Goal: Task Accomplishment & Management: Manage account settings

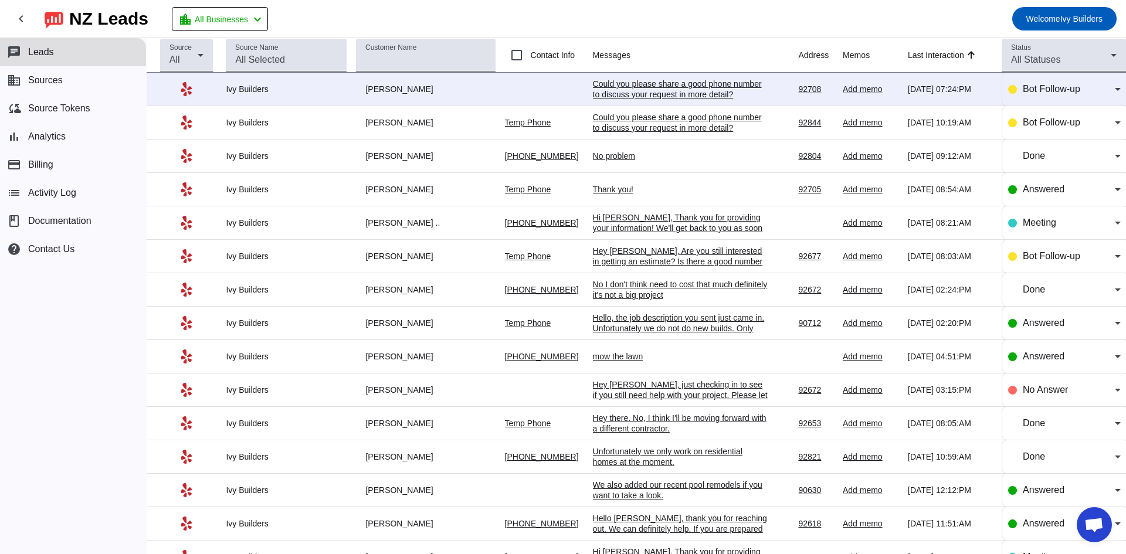
click at [659, 127] on div "Could you please share a good phone number to discuss your request in more deta…" at bounding box center [681, 122] width 176 height 21
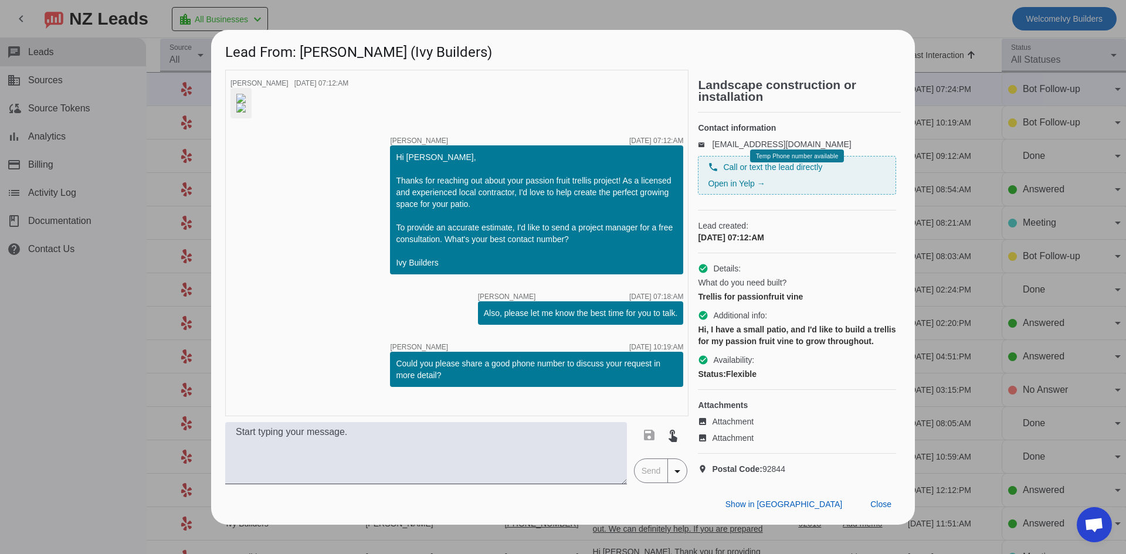
click at [877, 525] on div "Show in Yelp Close" at bounding box center [563, 504] width 704 height 40
click at [883, 509] on span "Close" at bounding box center [880, 504] width 21 height 9
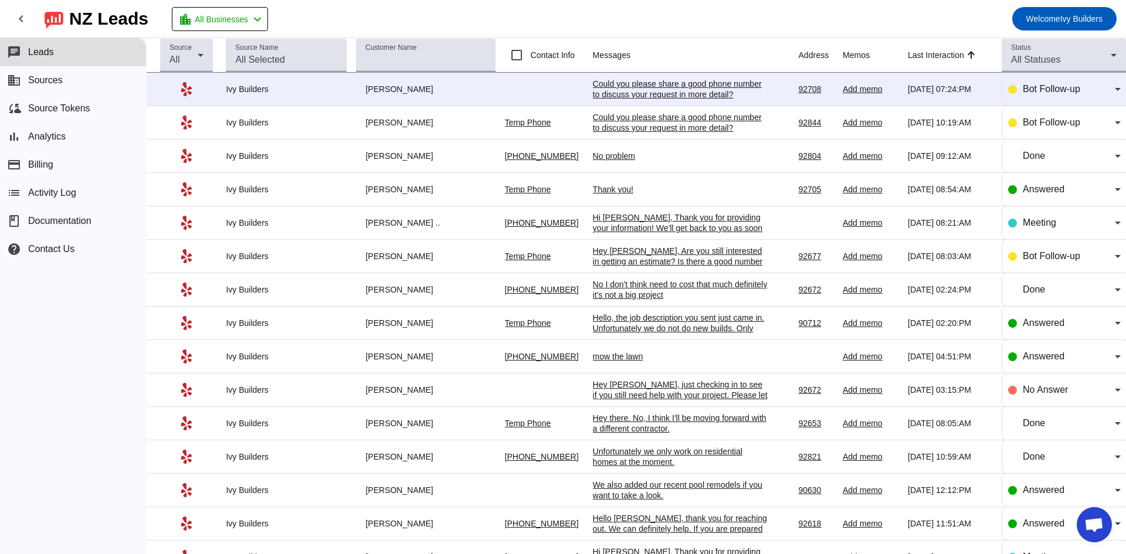
click at [691, 87] on div "Could you please share a good phone number to discuss your request in more deta…" at bounding box center [681, 89] width 176 height 21
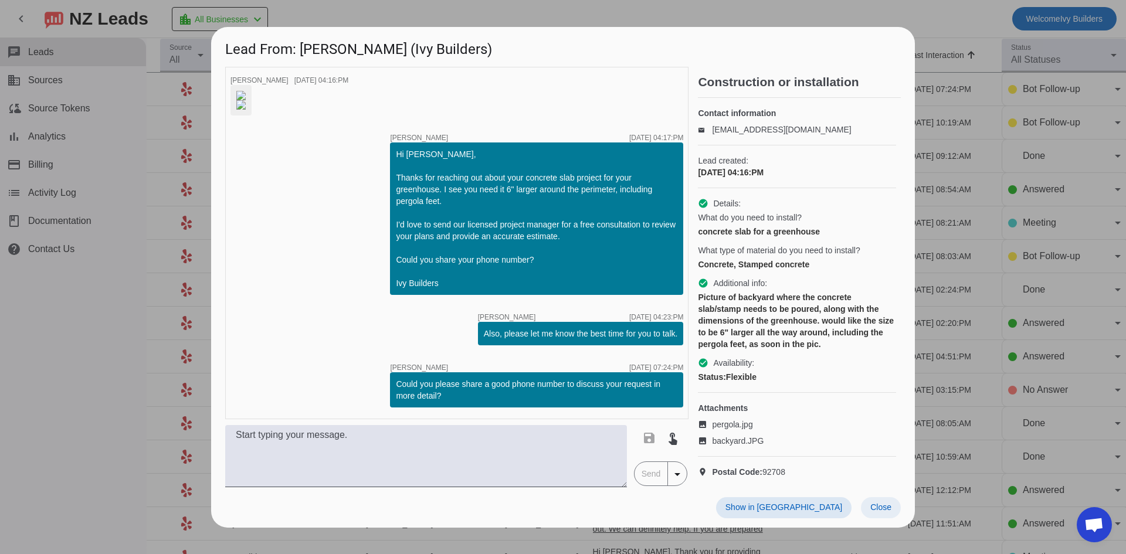
click at [884, 512] on span "Close" at bounding box center [880, 507] width 21 height 9
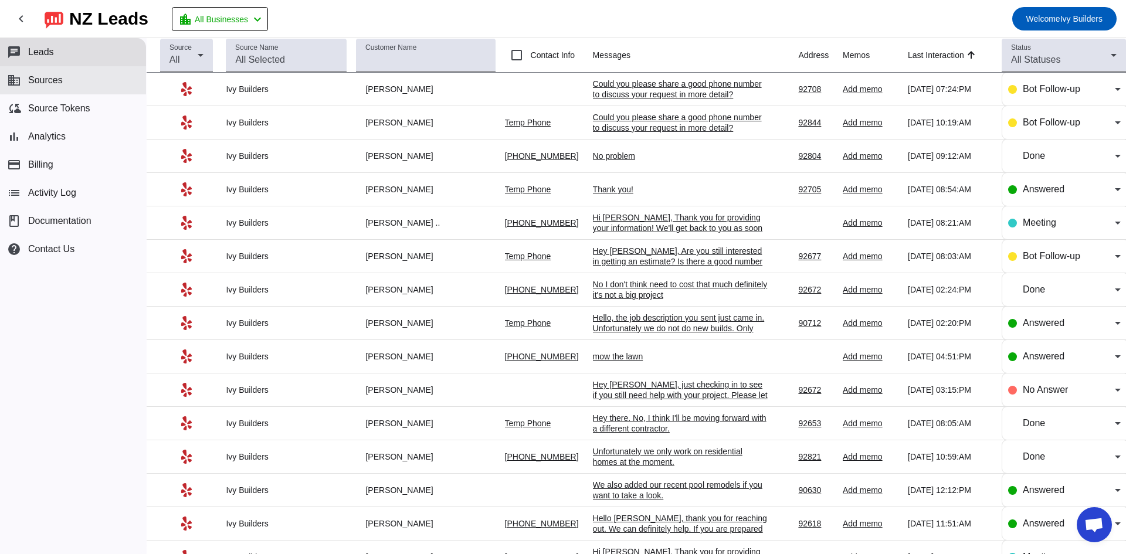
click at [103, 87] on button "business Sources" at bounding box center [73, 80] width 146 height 28
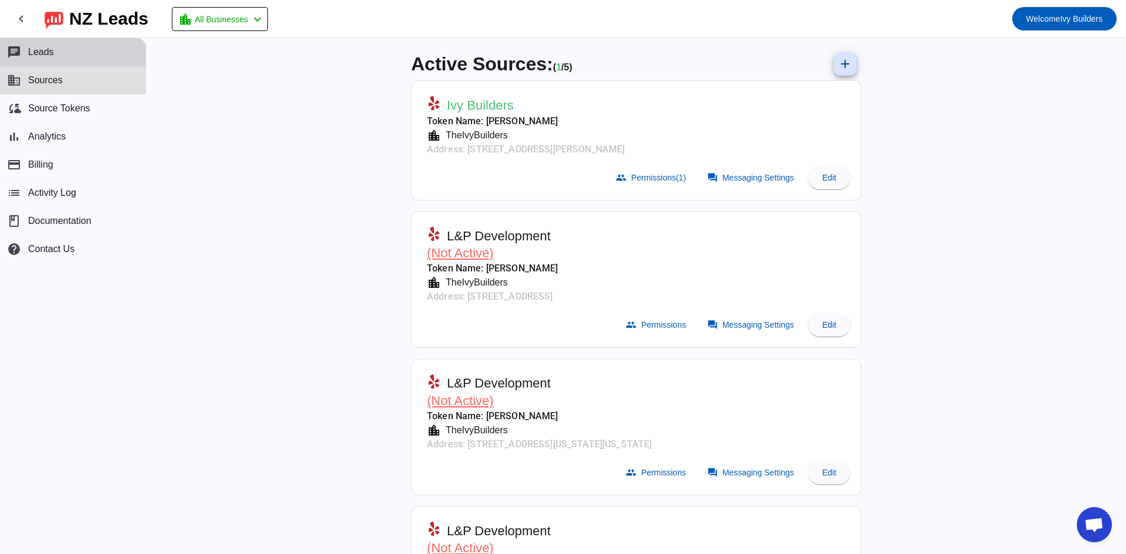
click at [82, 53] on button "chat Leads" at bounding box center [73, 52] width 146 height 28
